Goal: Task Accomplishment & Management: Use online tool/utility

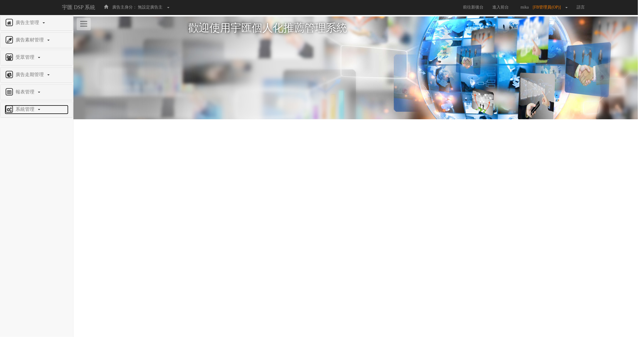
click at [20, 112] on link "系統管理" at bounding box center [37, 109] width 64 height 9
click at [27, 136] on span "廣告驗證設定" at bounding box center [19, 135] width 29 height 4
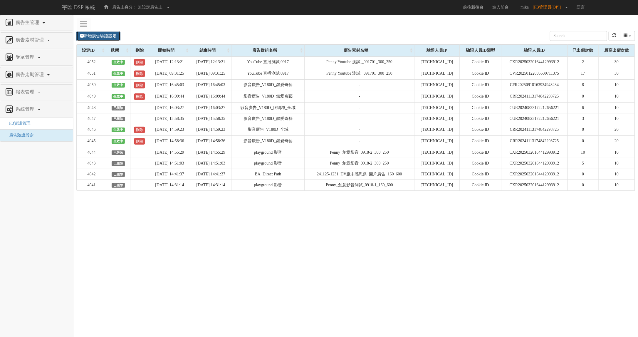
click at [97, 36] on link "新增廣告驗證設定" at bounding box center [98, 36] width 44 height 10
